Goal: Task Accomplishment & Management: Complete application form

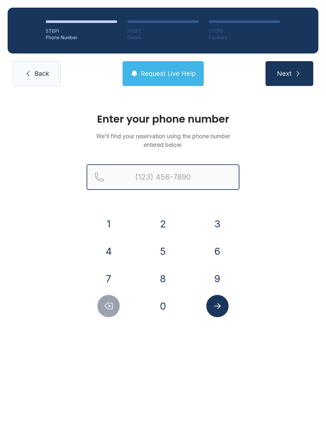
click at [183, 174] on input "Reservation phone number" at bounding box center [163, 176] width 153 height 25
click at [212, 223] on button "3" at bounding box center [217, 224] width 22 height 22
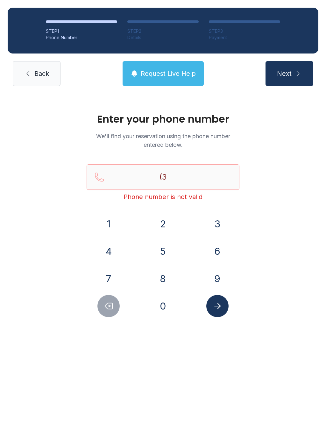
click at [163, 306] on button "0" at bounding box center [163, 306] width 22 height 22
click at [209, 221] on button "3" at bounding box center [217, 224] width 22 height 22
click at [164, 249] on button "5" at bounding box center [163, 251] width 22 height 22
click at [159, 219] on button "2" at bounding box center [163, 224] width 22 height 22
click at [219, 225] on button "3" at bounding box center [217, 224] width 22 height 22
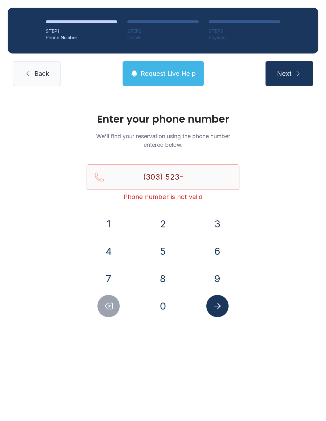
click at [110, 220] on button "1" at bounding box center [108, 224] width 22 height 22
click at [106, 308] on icon "Delete number" at bounding box center [109, 306] width 10 height 10
click at [160, 283] on button "8" at bounding box center [163, 278] width 22 height 22
click at [110, 210] on div "(303) 523-8 Phone number is not valid" at bounding box center [163, 187] width 153 height 46
click at [104, 218] on button "1" at bounding box center [108, 224] width 22 height 22
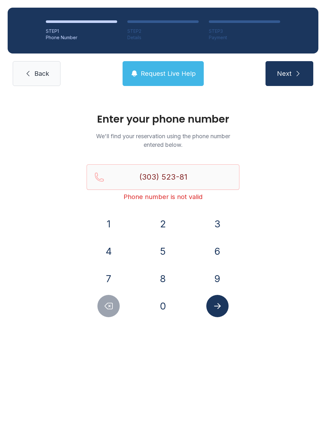
click at [214, 278] on button "9" at bounding box center [217, 278] width 22 height 22
click at [161, 250] on button "5" at bounding box center [163, 251] width 22 height 22
type input "[PHONE_NUMBER]"
click at [217, 309] on icon "Submit lookup form" at bounding box center [218, 306] width 10 height 10
click at [59, 78] on link "Back" at bounding box center [37, 73] width 48 height 25
